Goal: Transaction & Acquisition: Purchase product/service

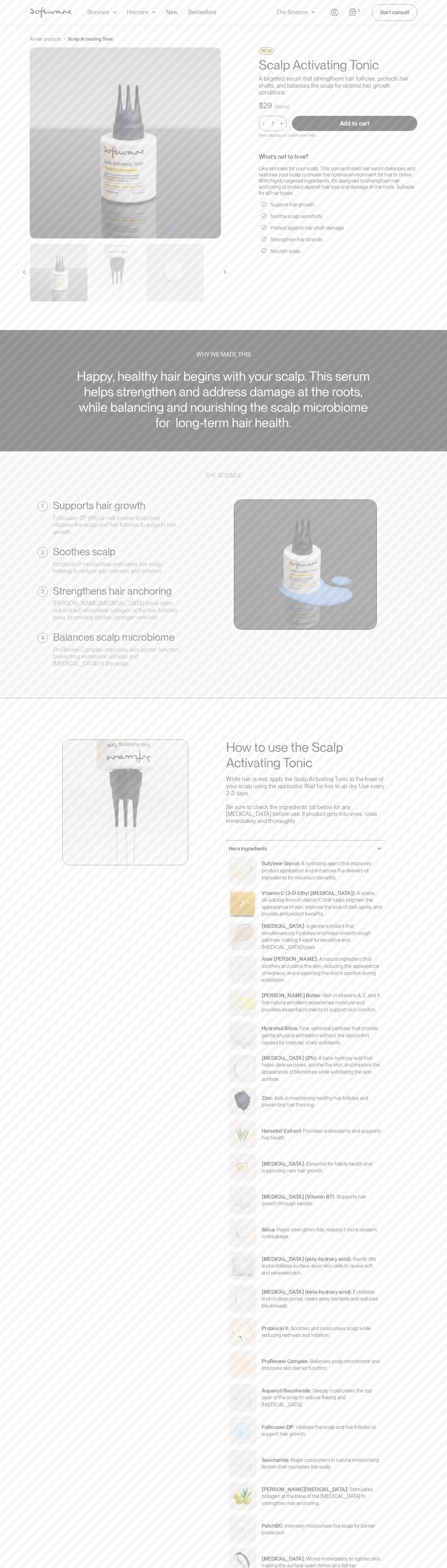
click at [354, 123] on input "Add to cart" at bounding box center [354, 123] width 125 height 15
click at [388, 26] on div "All hair products / Scalp Activating Tonic NEW Scalp Activating Tonic A targete…" at bounding box center [224, 178] width 447 height 305
click at [303, 1568] on html "Acne Ageing Pigmentation Everyday care Hair Loss Learn Skincare Custom Formulas…" at bounding box center [224, 784] width 447 height 1568
click at [23, 56] on div "All hair products / Scalp Activating Tonic NEW Scalp Activating Tonic A targete…" at bounding box center [223, 172] width 403 height 273
